Goal: Information Seeking & Learning: Learn about a topic

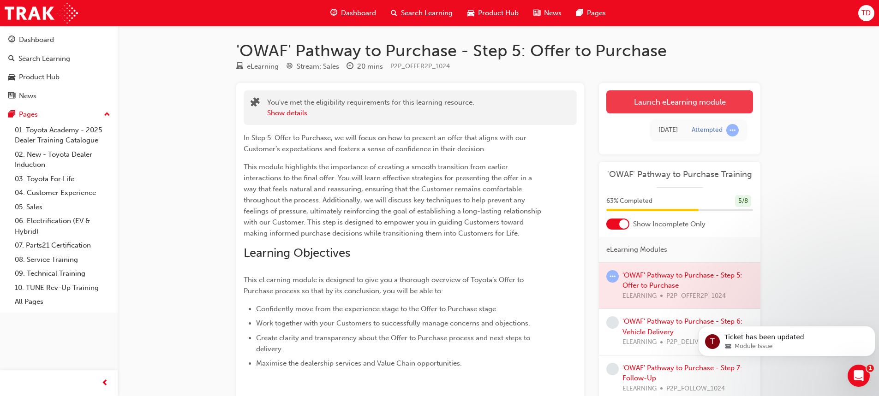
click at [678, 101] on link "Launch eLearning module" at bounding box center [679, 101] width 147 height 23
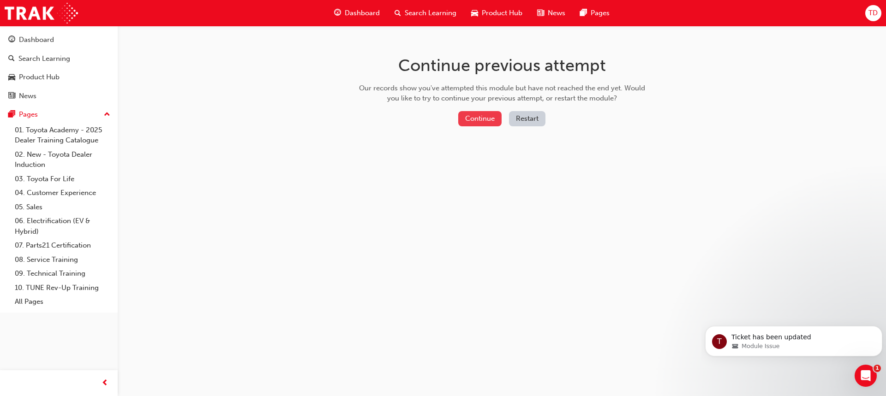
click at [491, 115] on button "Continue" at bounding box center [479, 118] width 43 height 15
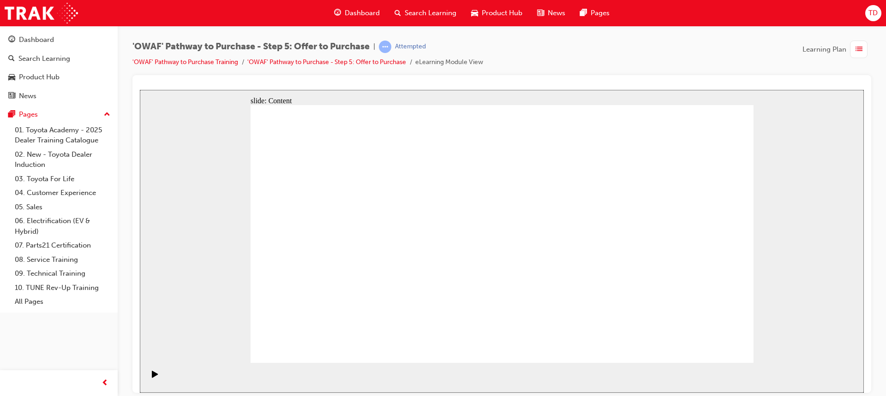
click at [541, 86] on div at bounding box center [502, 86] width 724 height 7
click at [278, 89] on div "slide: Content Rectangle 1 Rectangle 1 Moving from the experience stage and pre…" at bounding box center [502, 240] width 724 height 303
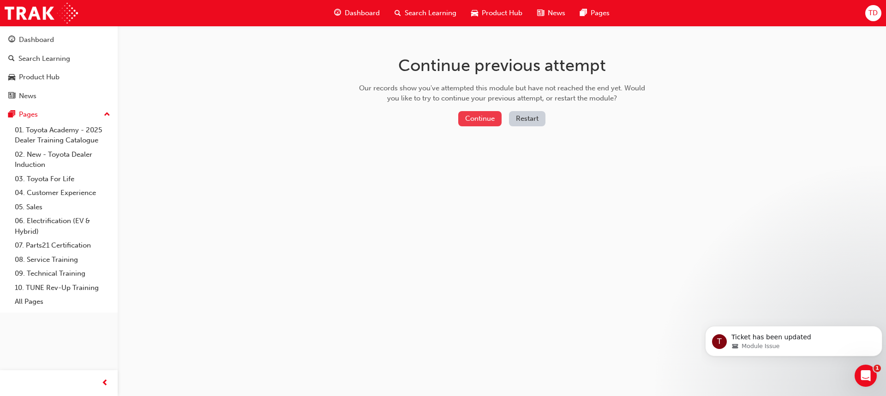
click at [469, 125] on button "Continue" at bounding box center [479, 118] width 43 height 15
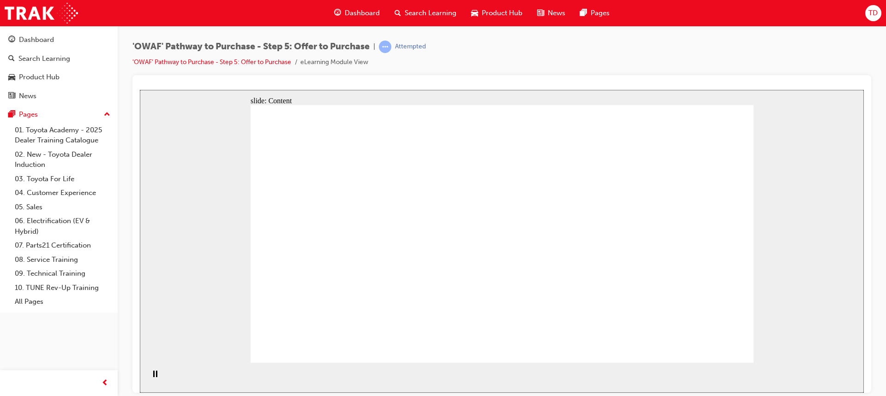
click at [216, 304] on div "slide: Content Rectangle 1 Rectangle 1 Moving from the experience stage and pre…" at bounding box center [502, 240] width 724 height 303
drag, startPoint x: 263, startPoint y: 323, endPoint x: 256, endPoint y: 334, distance: 12.9
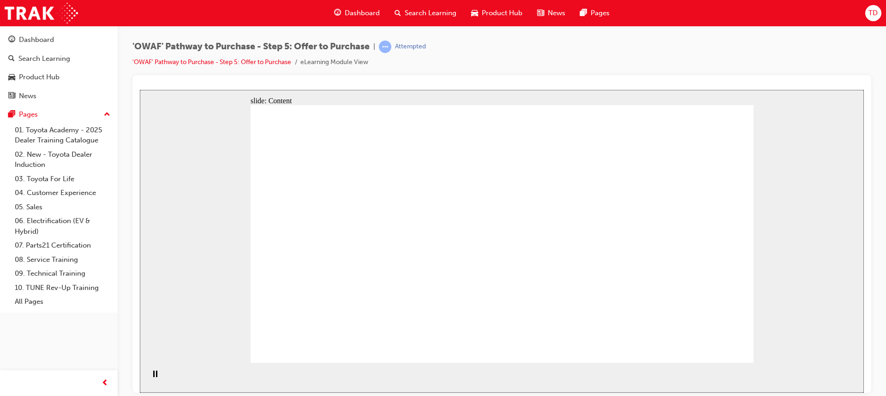
click at [258, 65] on link "'OWAF' Pathway to Purchase - Step 5: Offer to Purchase" at bounding box center [211, 62] width 159 height 8
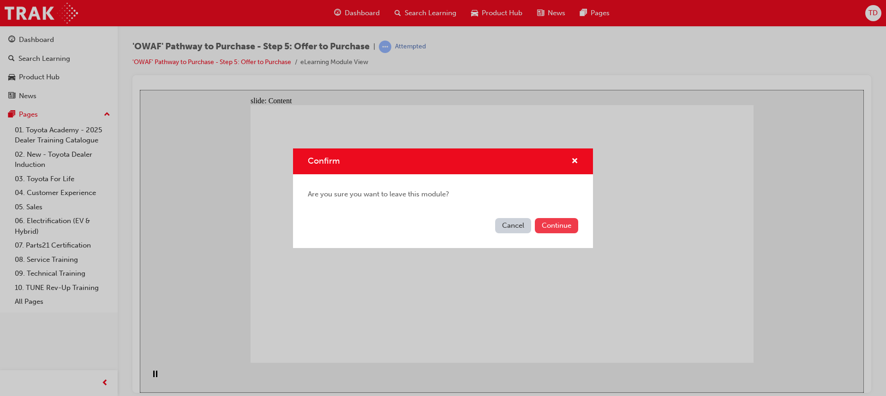
click at [541, 224] on button "Continue" at bounding box center [556, 225] width 43 height 15
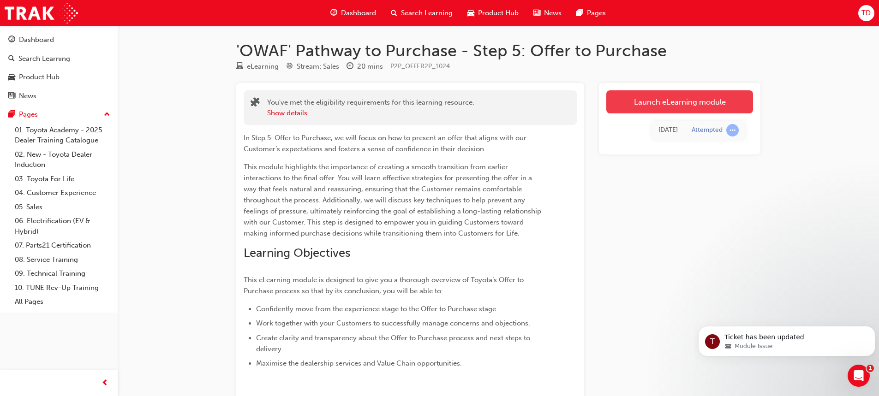
click at [653, 113] on link "Launch eLearning module" at bounding box center [679, 101] width 147 height 23
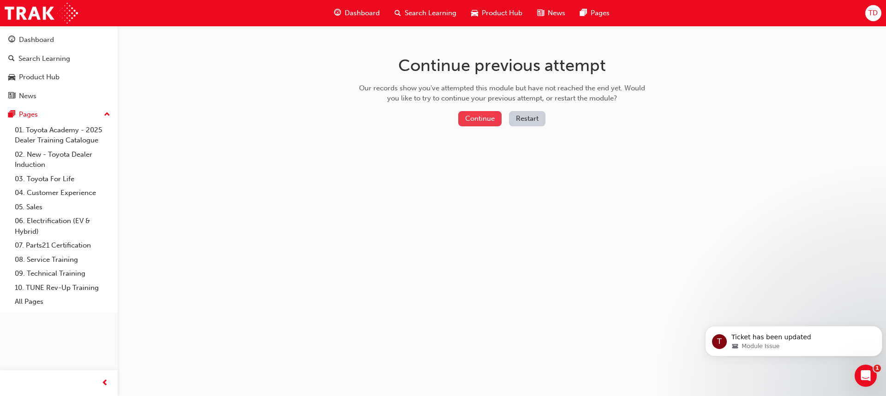
click at [476, 124] on button "Continue" at bounding box center [479, 118] width 43 height 15
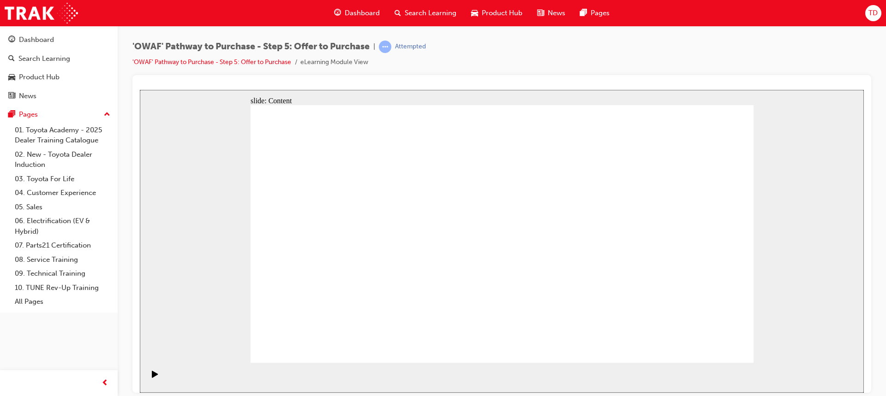
drag, startPoint x: 713, startPoint y: 338, endPoint x: 714, endPoint y: 343, distance: 4.7
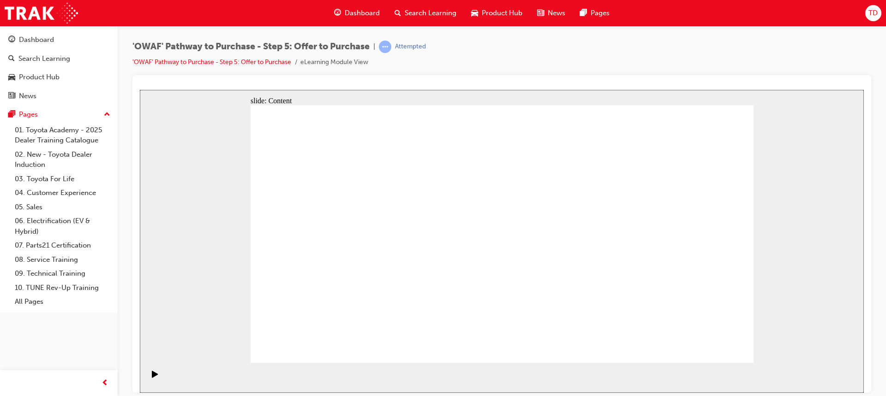
drag, startPoint x: 309, startPoint y: 214, endPoint x: 323, endPoint y: 227, distance: 19.3
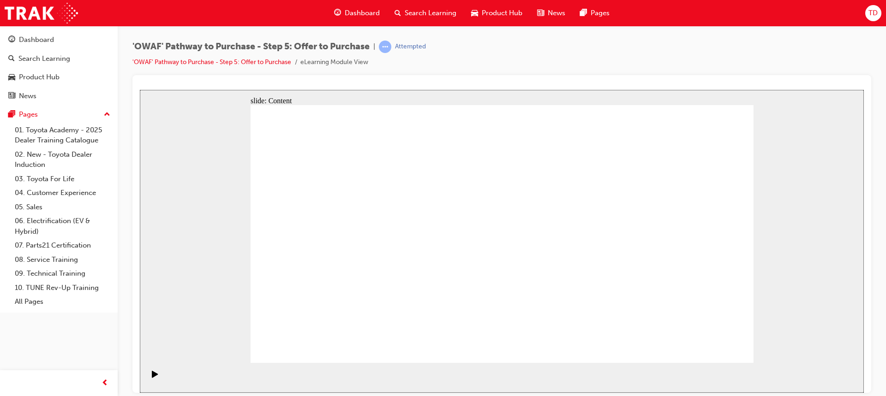
drag, startPoint x: 443, startPoint y: 187, endPoint x: 505, endPoint y: 180, distance: 62.2
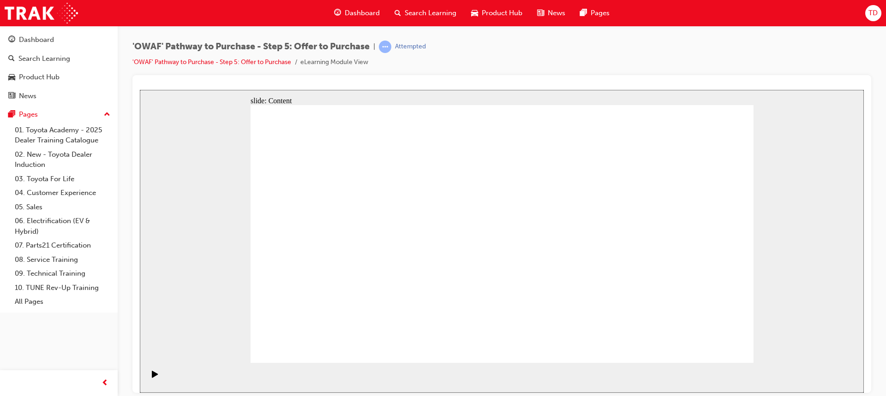
drag, startPoint x: 500, startPoint y: 184, endPoint x: 535, endPoint y: 184, distance: 35.5
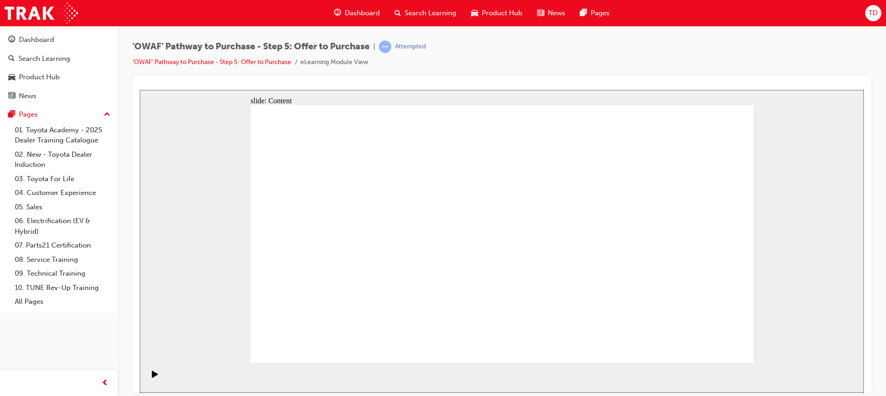
click at [152, 378] on icon "Play (Ctrl+Alt+P)" at bounding box center [155, 373] width 6 height 7
